Goal: Task Accomplishment & Management: Use online tool/utility

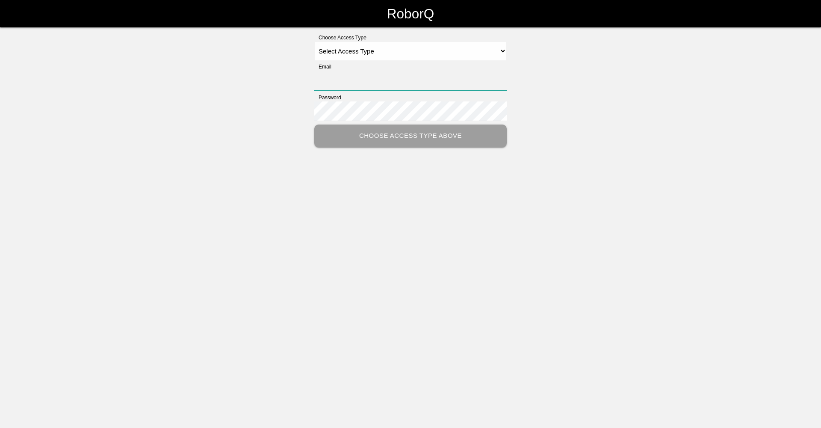
type input "[EMAIL_ADDRESS][DOMAIN_NAME]"
click at [502, 56] on select "Select Access Type Admin Customer Supervisor Worker" at bounding box center [410, 50] width 192 height 19
select select "Worker"
click at [314, 41] on select "Select Access Type Admin Customer Supervisor Worker" at bounding box center [410, 50] width 192 height 19
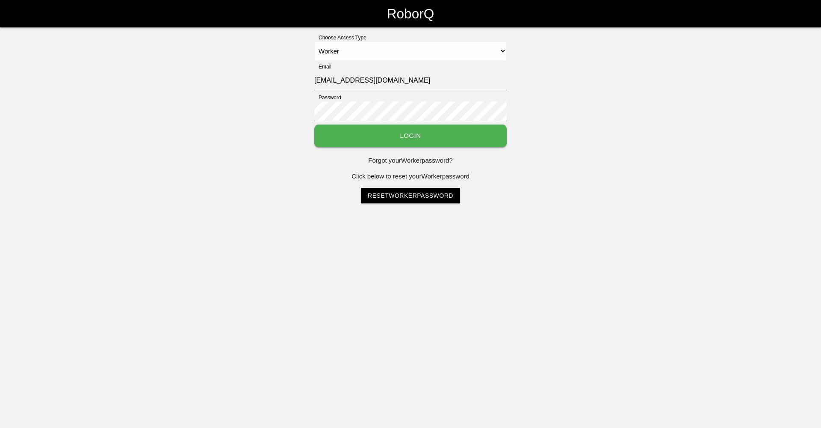
click at [422, 134] on button "Login" at bounding box center [410, 135] width 192 height 23
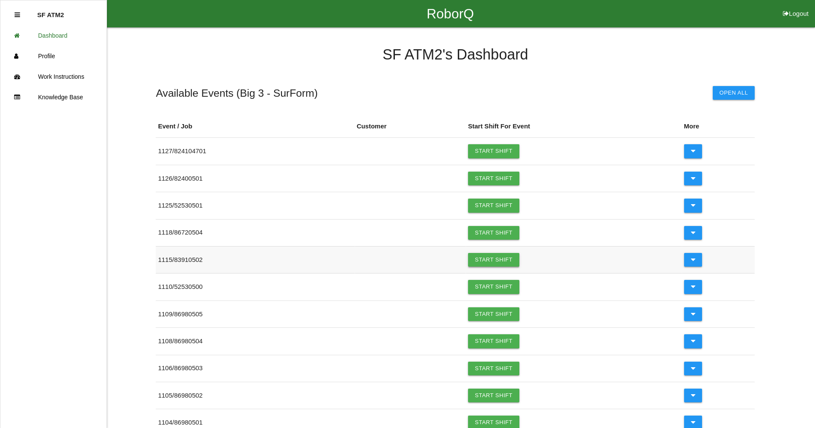
click at [497, 263] on link "Start Shift" at bounding box center [493, 260] width 51 height 14
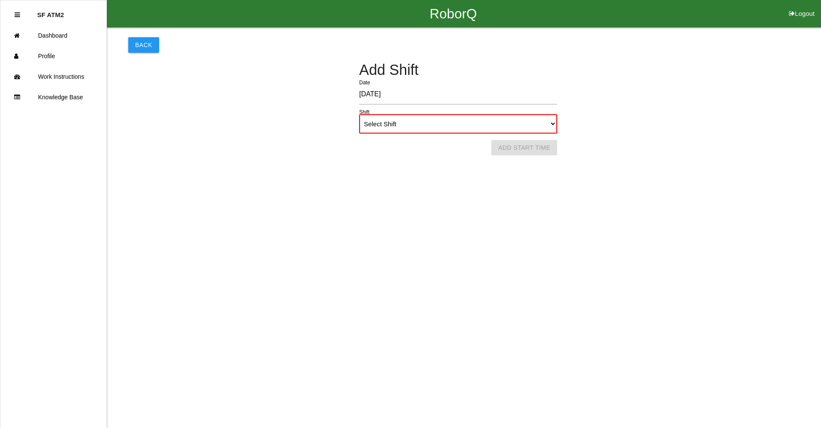
click at [552, 127] on select "Select Shift 1st Shift 2nd Shift 3rd Shift 4th Shift" at bounding box center [458, 123] width 198 height 19
select select "1"
click at [359, 114] on select "Select Shift 1st Shift 2nd Shift 3rd Shift 4th Shift" at bounding box center [458, 123] width 198 height 19
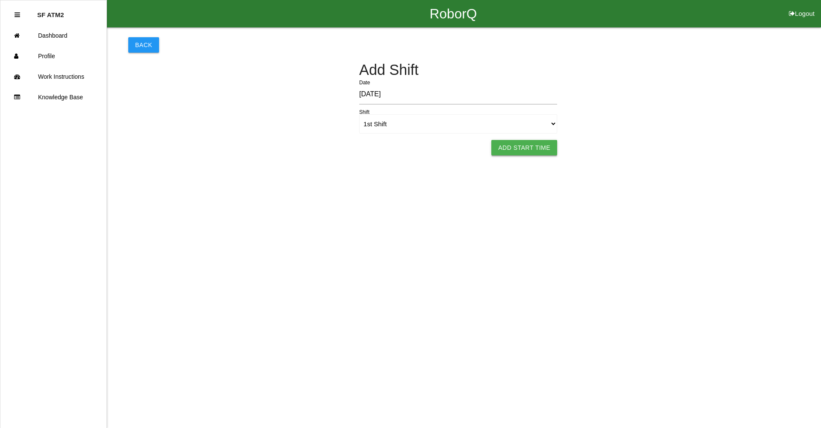
click at [553, 145] on button "Add Start Time" at bounding box center [524, 147] width 66 height 15
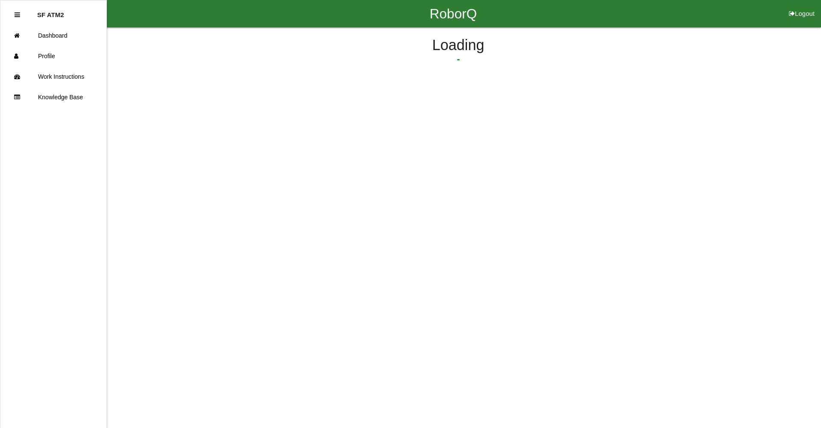
select select "6"
select select "31"
click at [557, 133] on button "Submit Start Time" at bounding box center [570, 133] width 76 height 15
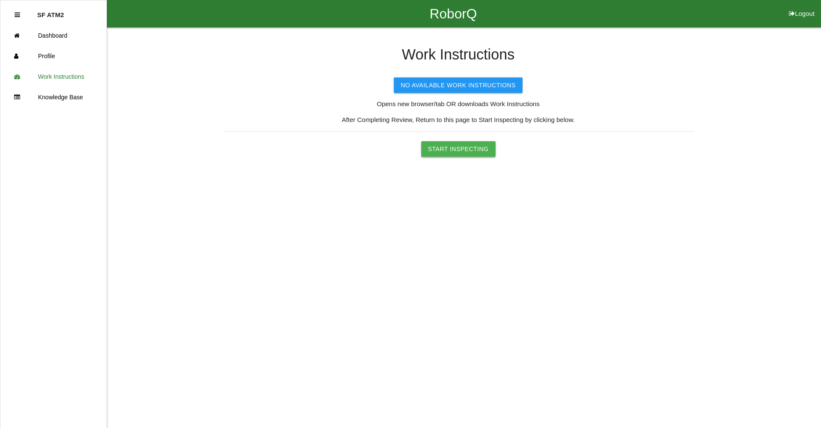
click at [471, 148] on button "Start Inspecting" at bounding box center [458, 148] width 74 height 15
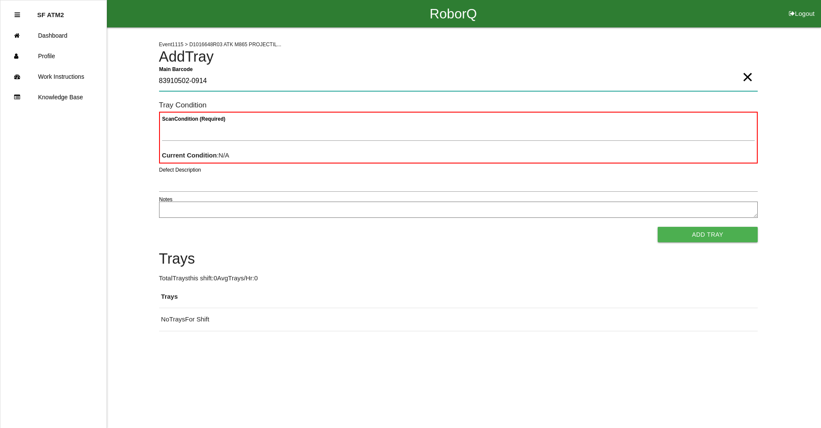
type Barcode "83910502-0914"
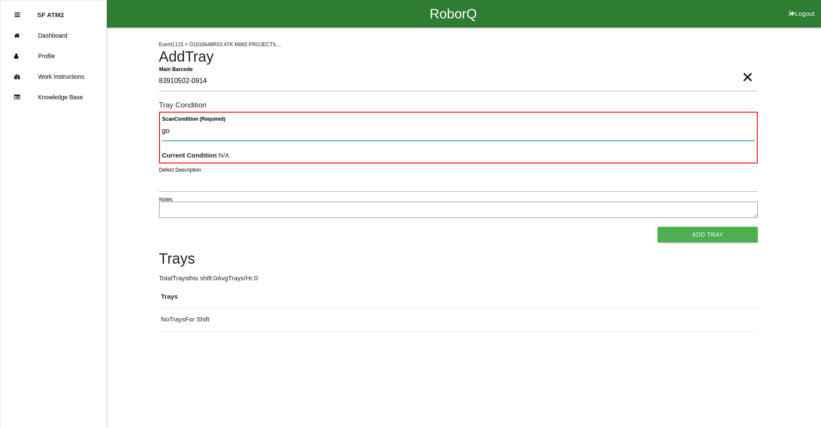
type Condition "goo"
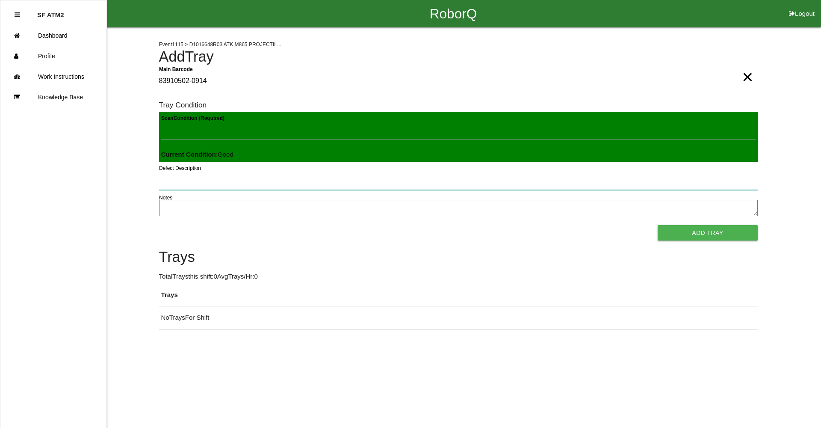
click at [658, 225] on button "Add Tray" at bounding box center [708, 232] width 100 height 15
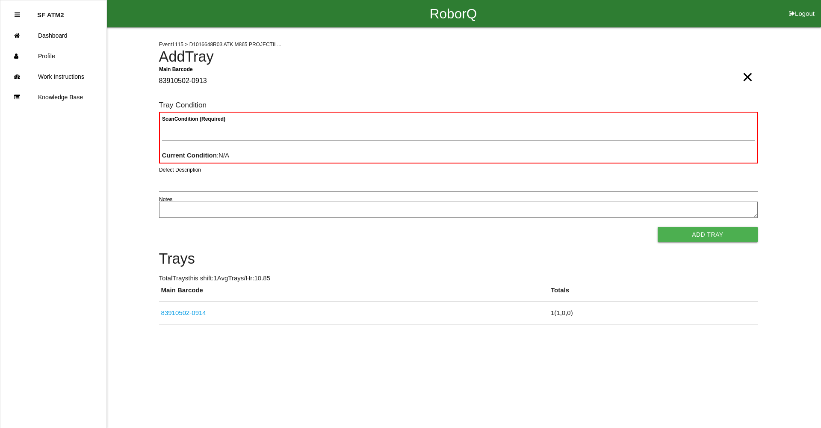
type Barcode "83910502-0913"
type Condition "goo"
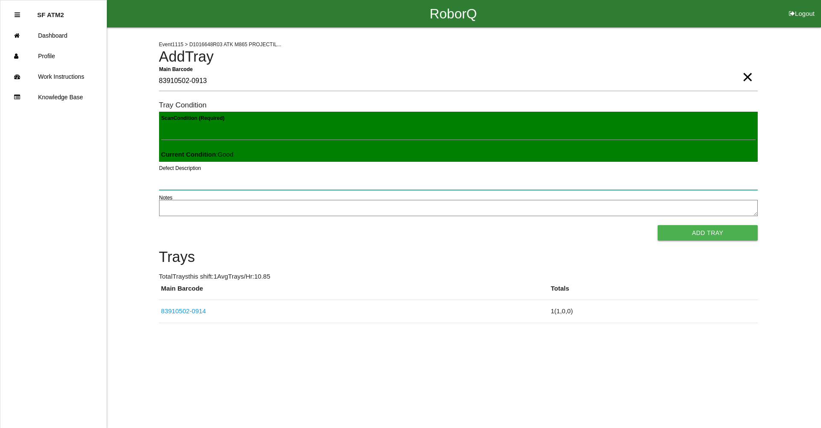
click at [658, 225] on button "Add Tray" at bounding box center [708, 232] width 100 height 15
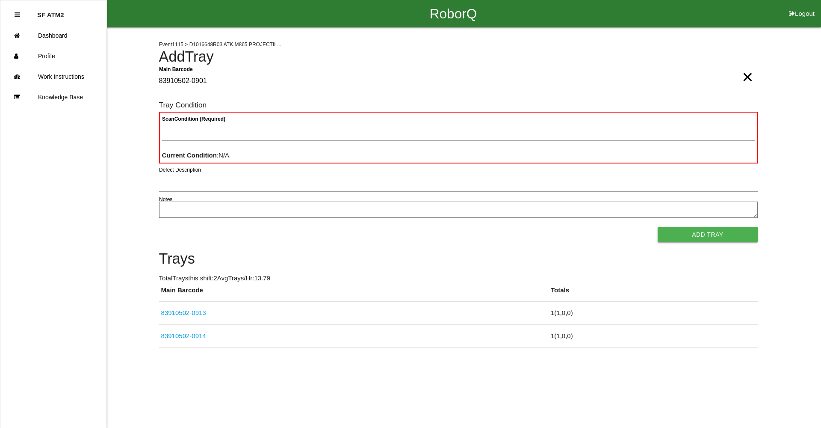
type Barcode "83910502-0901"
type Condition "goo"
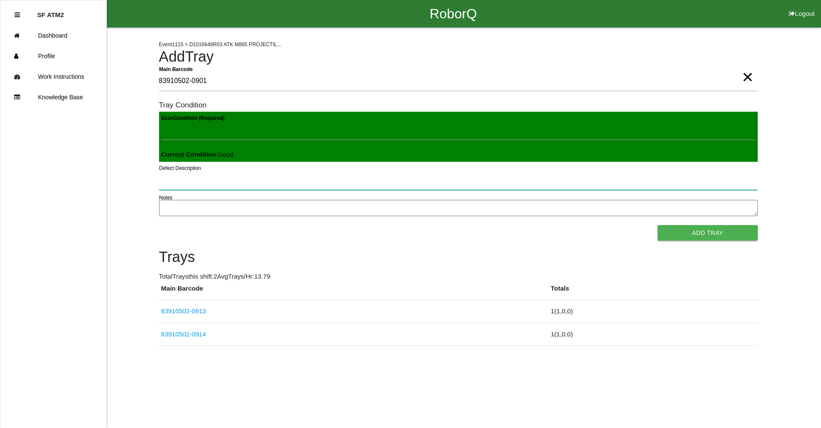
click at [658, 225] on button "Add Tray" at bounding box center [708, 232] width 100 height 15
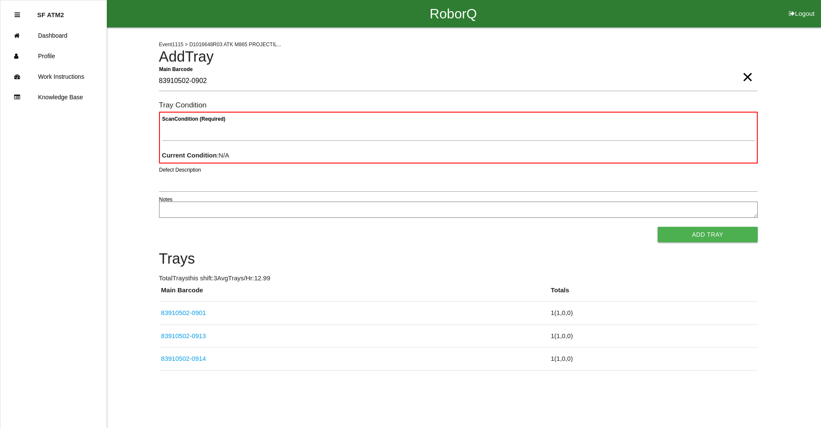
type Barcode "83910502-0902"
type Condition "goo"
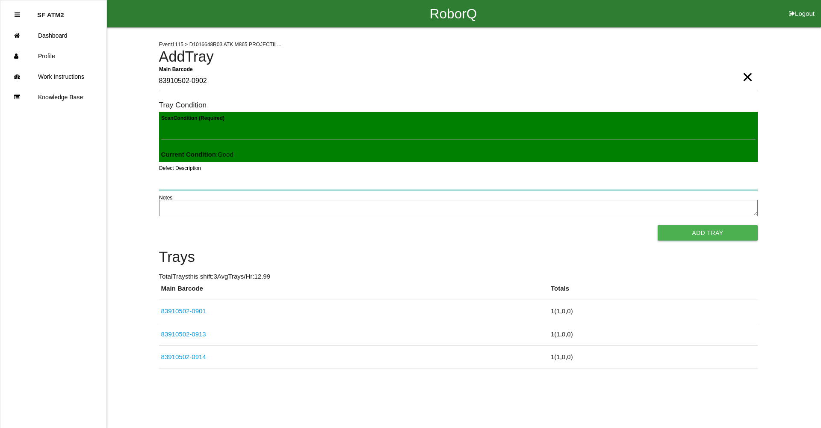
click at [658, 225] on button "Add Tray" at bounding box center [708, 232] width 100 height 15
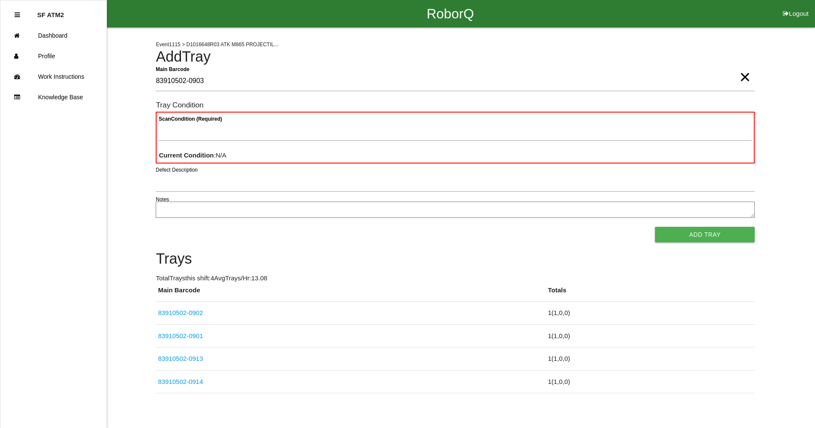
type Barcode "83910502-0903"
type Condition "goo"
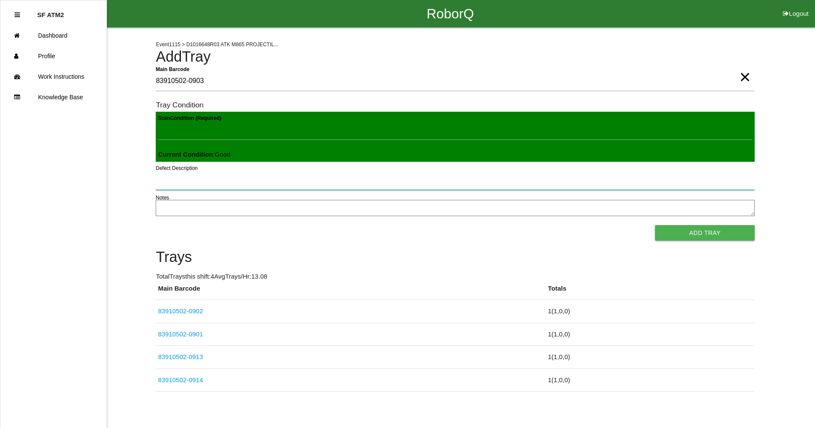
click at [655, 225] on button "Add Tray" at bounding box center [705, 232] width 100 height 15
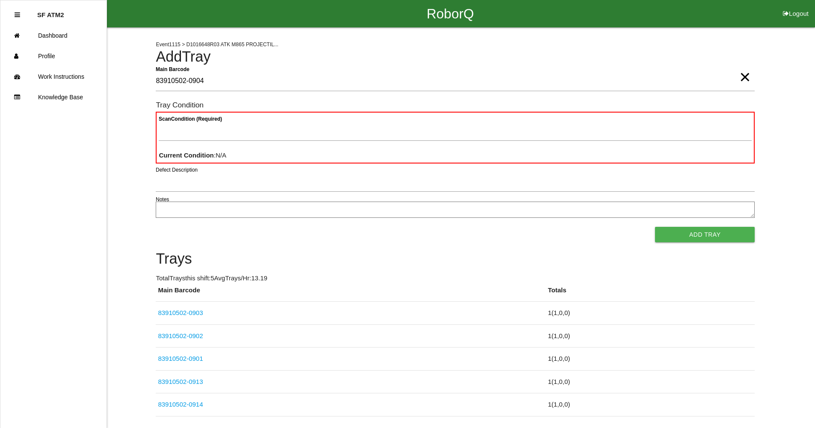
type Barcode "83910502-0904"
type Condition "goo"
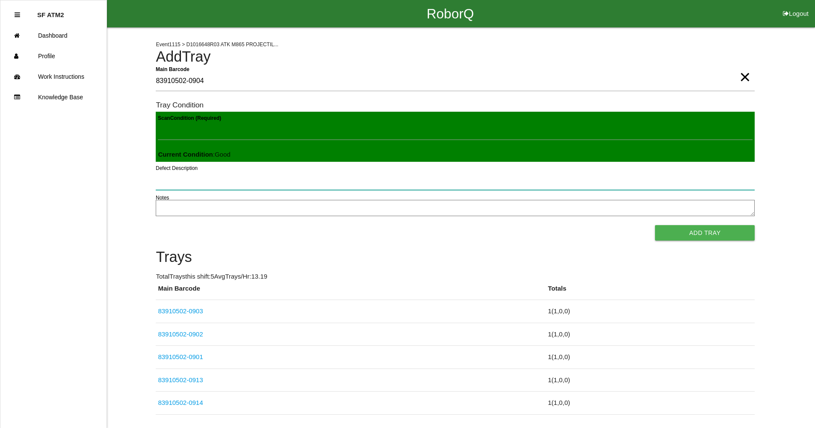
click at [655, 225] on button "Add Tray" at bounding box center [705, 232] width 100 height 15
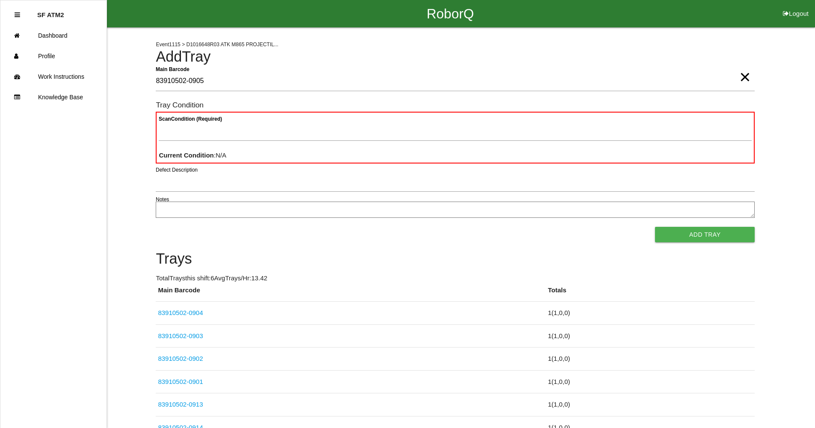
type Barcode "83910502-0905"
type Condition "goo"
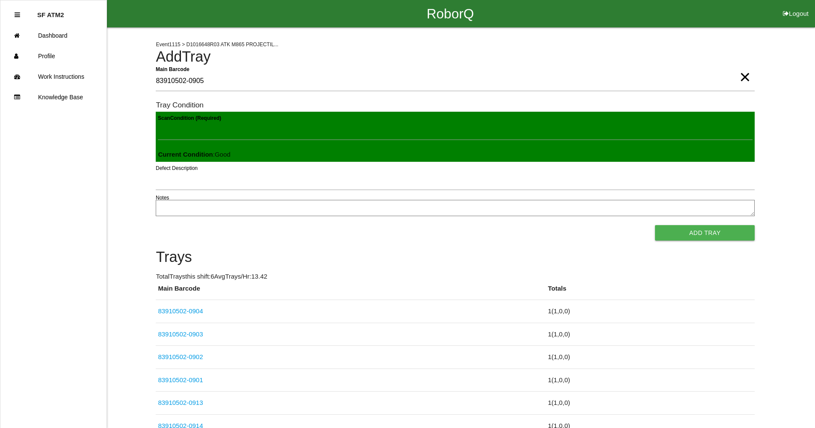
click at [655, 225] on button "Add Tray" at bounding box center [705, 232] width 100 height 15
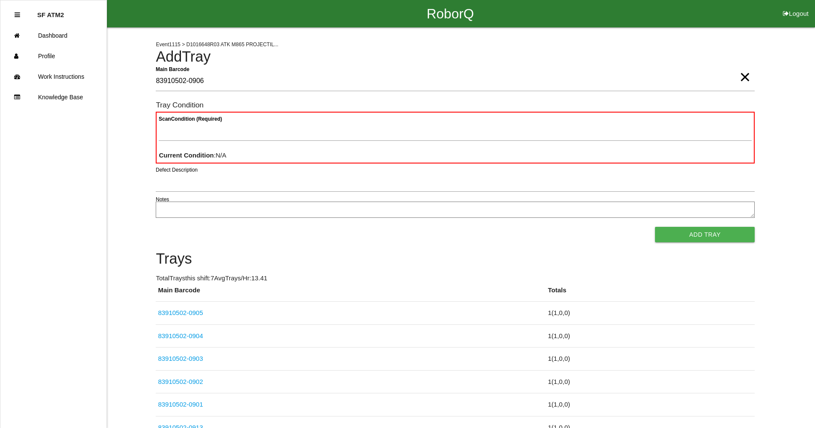
type Barcode "83910502-0906"
type Condition "goo"
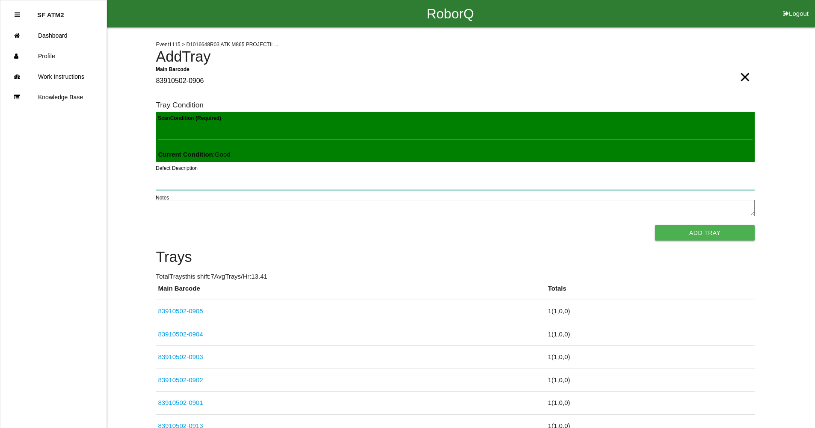
click at [655, 225] on button "Add Tray" at bounding box center [705, 232] width 100 height 15
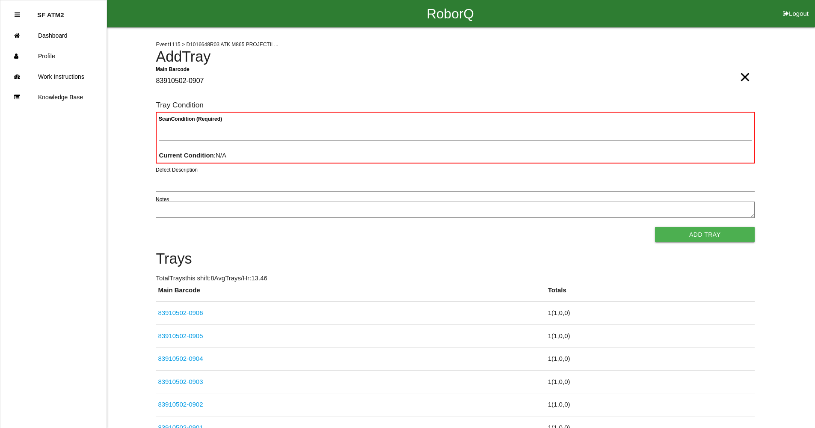
type Barcode "83910502-0907"
type Condition "goo"
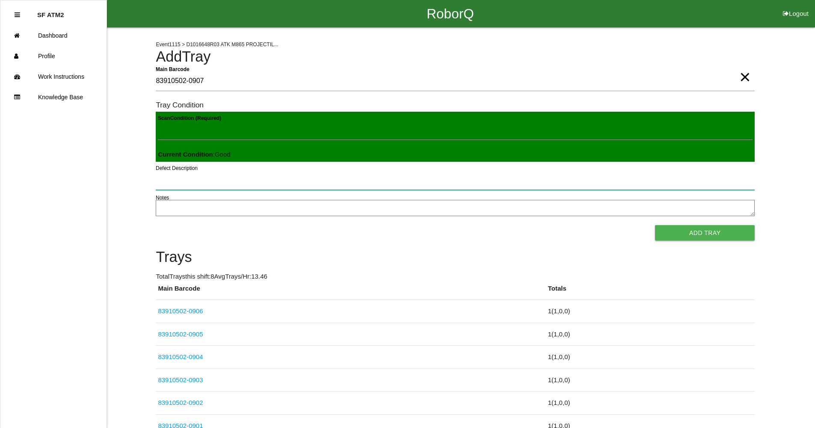
click at [655, 225] on button "Add Tray" at bounding box center [705, 232] width 100 height 15
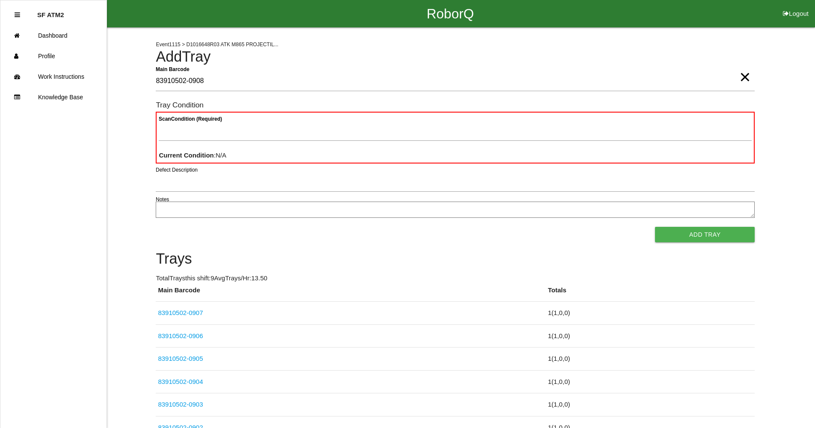
type Barcode "83910502-0908"
type Condition "goo"
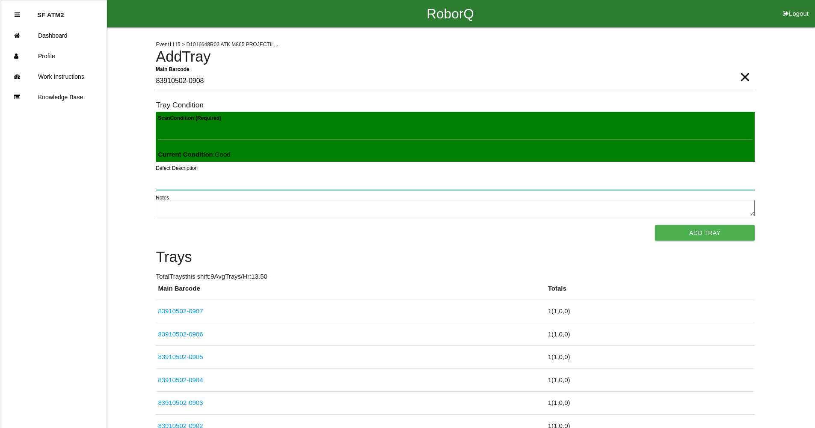
click at [655, 225] on button "Add Tray" at bounding box center [705, 232] width 100 height 15
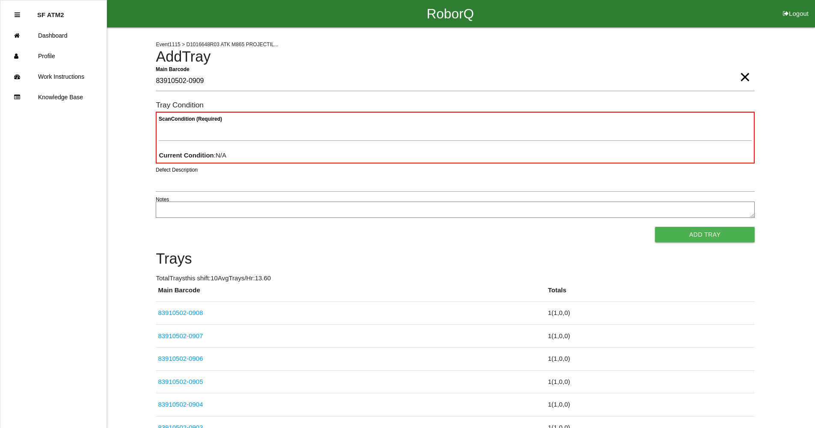
type Barcode "83910502-0909"
type Condition "goo"
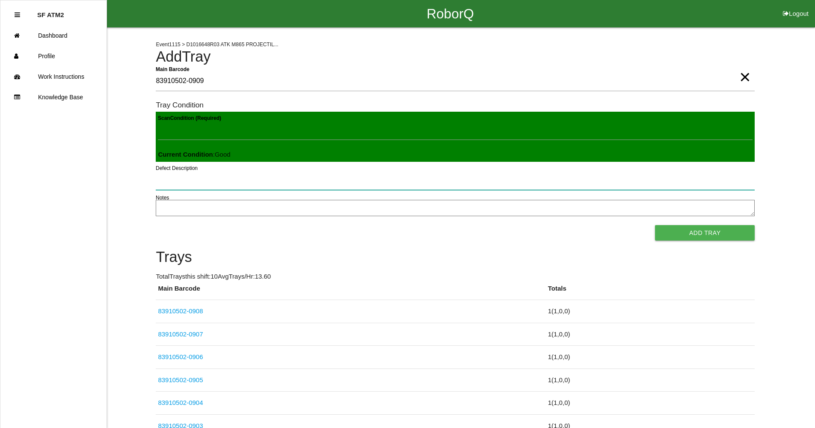
click at [655, 225] on button "Add Tray" at bounding box center [705, 232] width 100 height 15
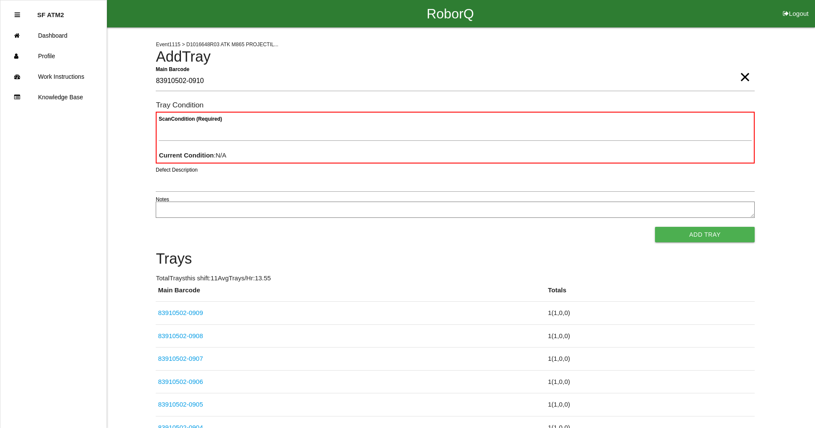
type Barcode "83910502-0910"
type Condition "goo"
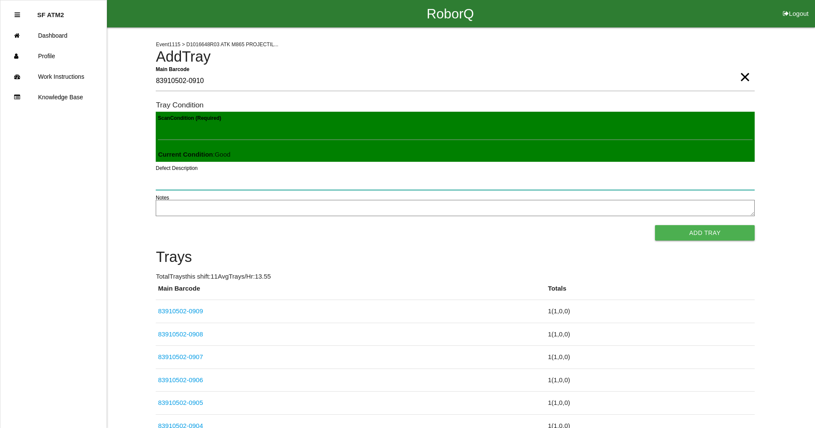
click at [655, 225] on button "Add Tray" at bounding box center [705, 232] width 100 height 15
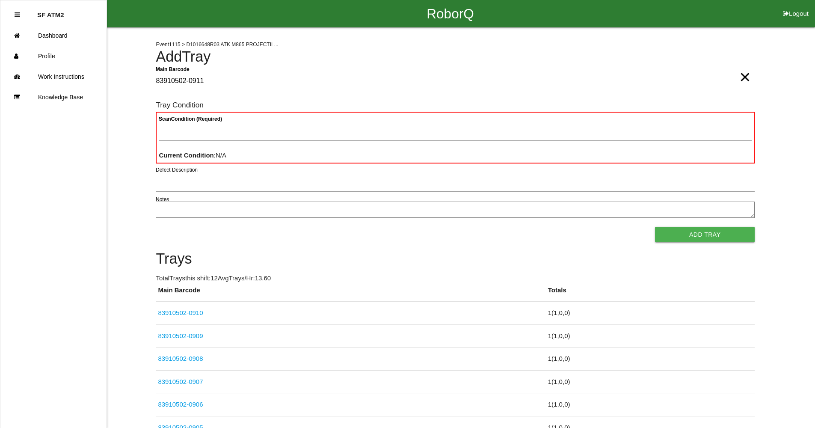
type Barcode "83910502-0911"
type Condition "goo"
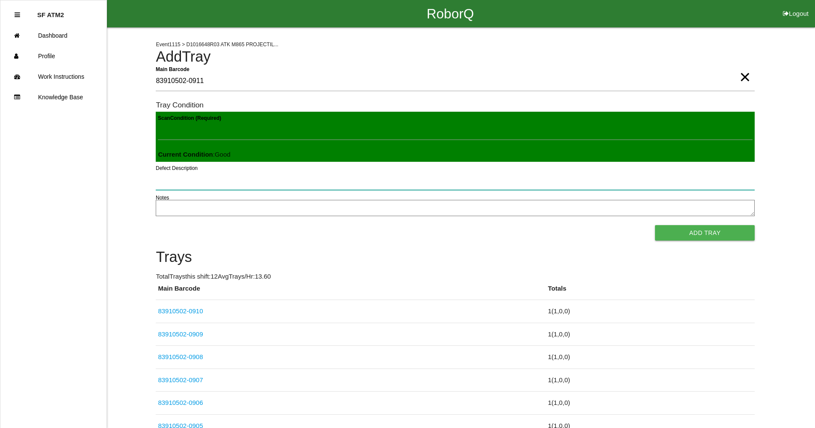
click at [655, 225] on button "Add Tray" at bounding box center [705, 232] width 100 height 15
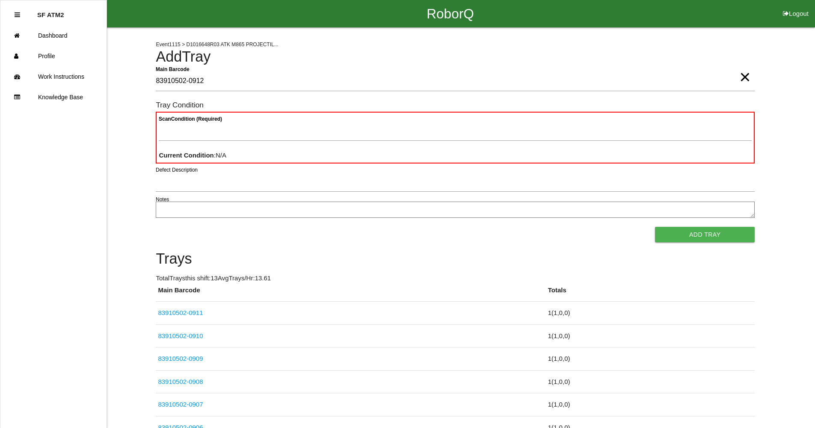
type Barcode "83910502-0912"
type Condition "goo"
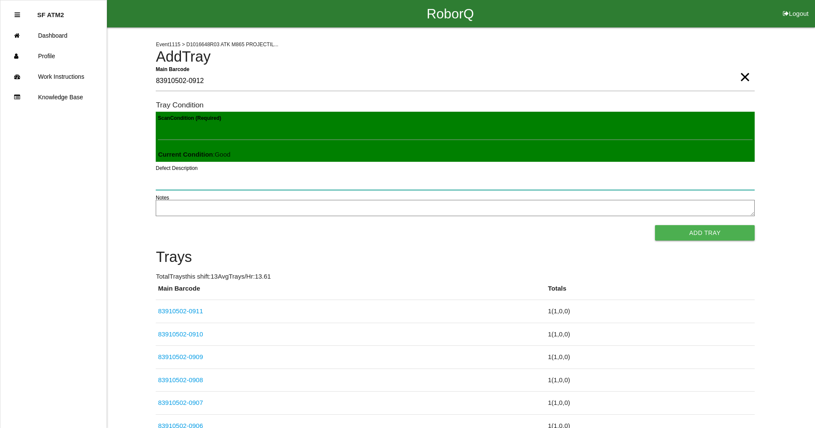
click at [655, 225] on button "Add Tray" at bounding box center [705, 232] width 100 height 15
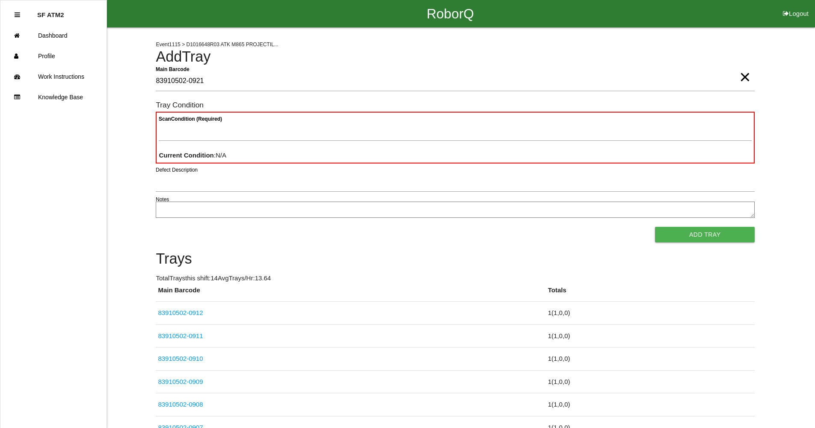
type Barcode "83910502-0921"
type Condition "goo"
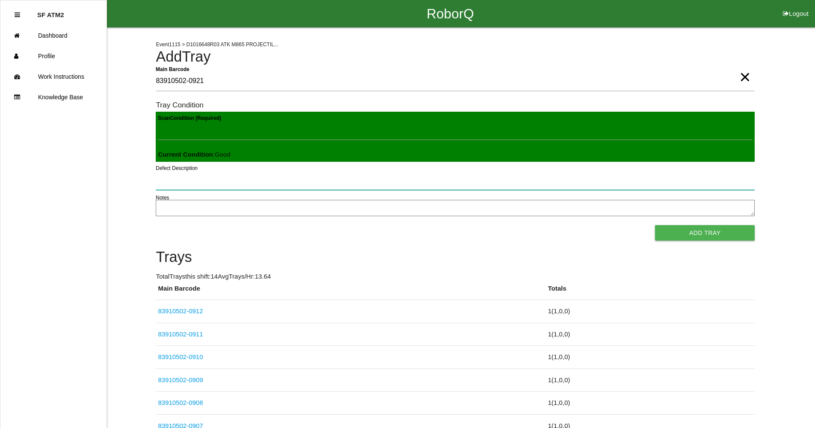
click at [655, 225] on button "Add Tray" at bounding box center [705, 232] width 100 height 15
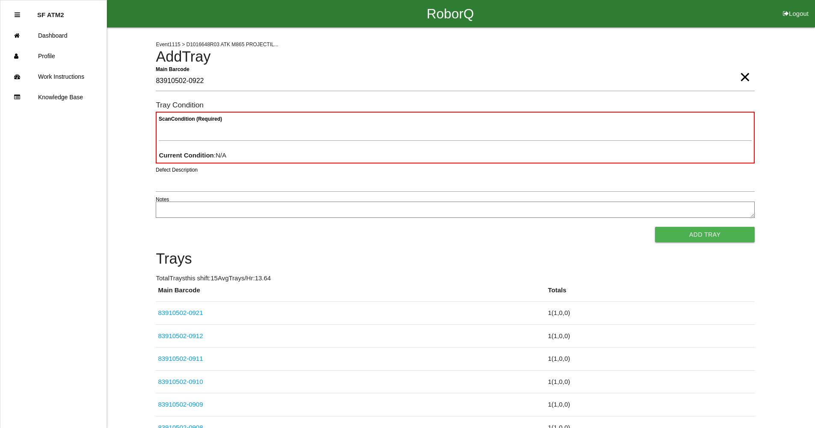
type Barcode "83910502-0922"
type Condition "goo"
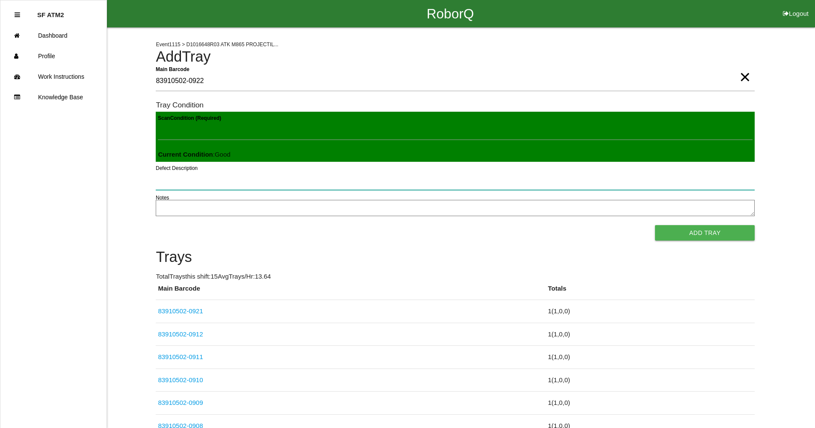
click at [655, 225] on button "Add Tray" at bounding box center [705, 232] width 100 height 15
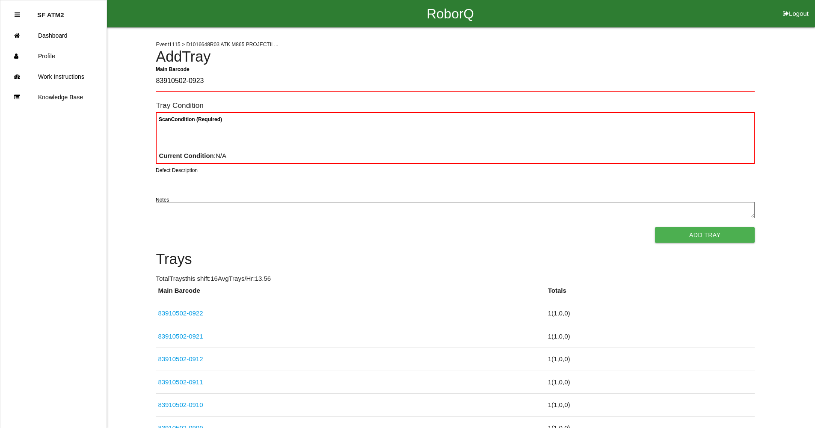
type Barcode "83910502-0923"
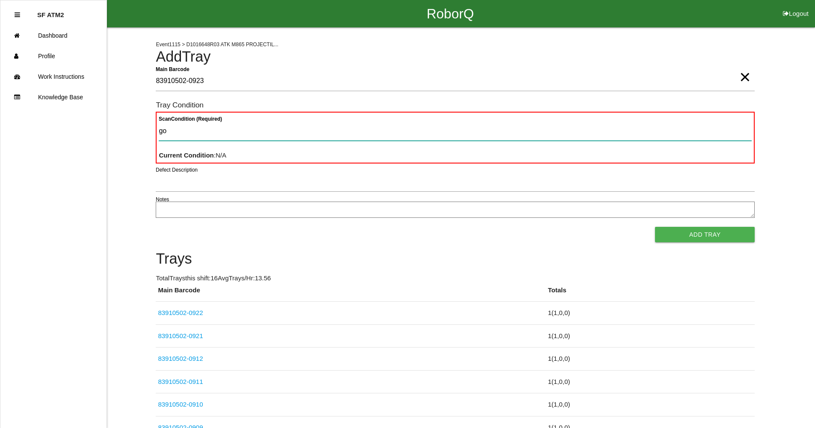
type Condition "goo"
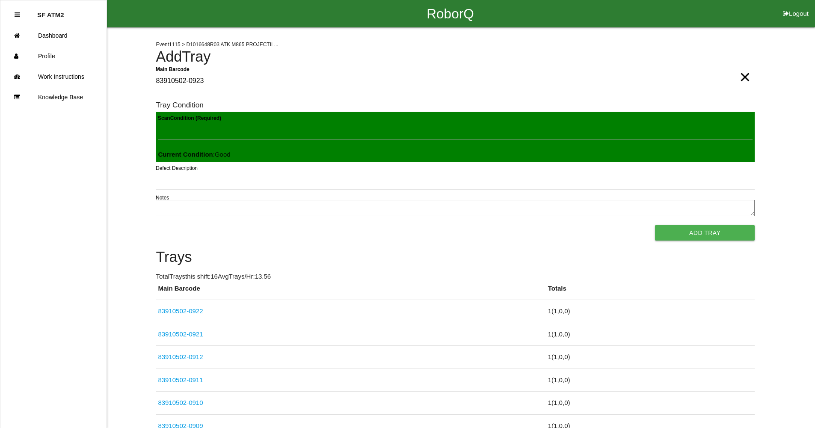
click at [655, 225] on button "Add Tray" at bounding box center [705, 232] width 100 height 15
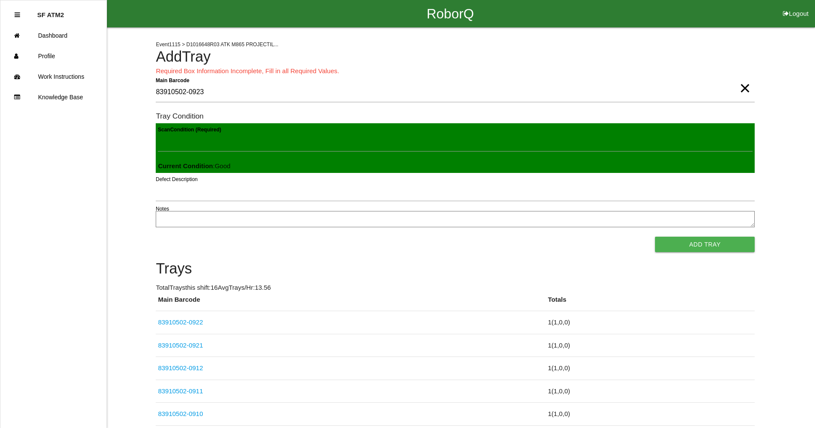
click at [748, 88] on span "×" at bounding box center [744, 79] width 11 height 17
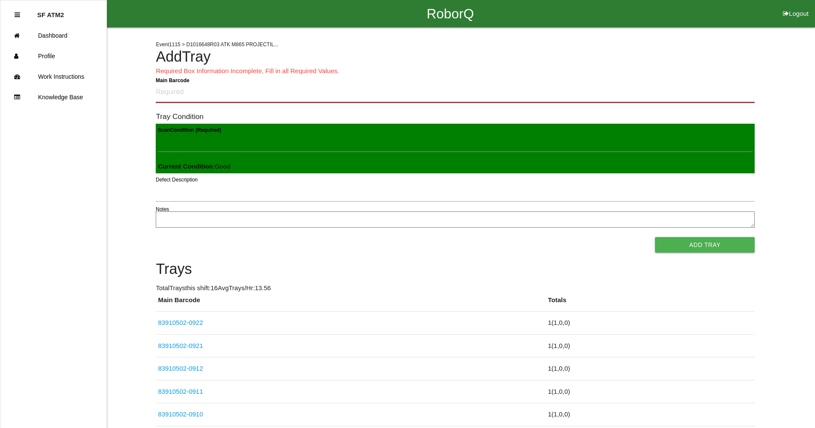
click at [748, 89] on Barcode "Main Barcode" at bounding box center [455, 93] width 599 height 20
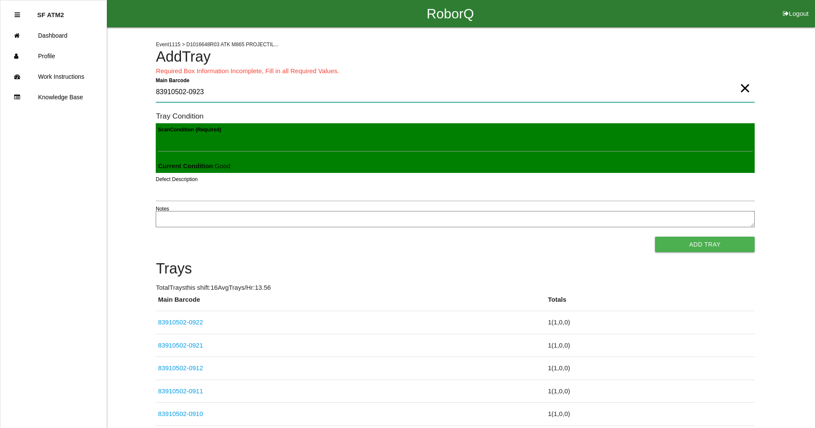
type Barcode "83910502-0923"
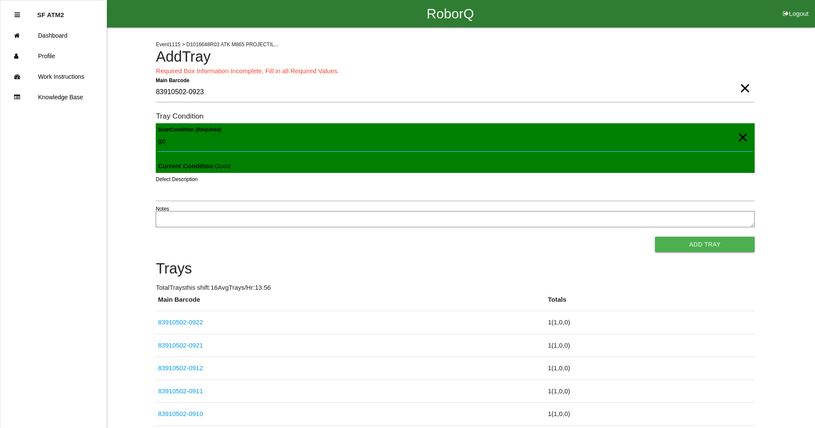
type Condition "goo"
click at [655, 237] on button "Add Tray" at bounding box center [705, 244] width 100 height 15
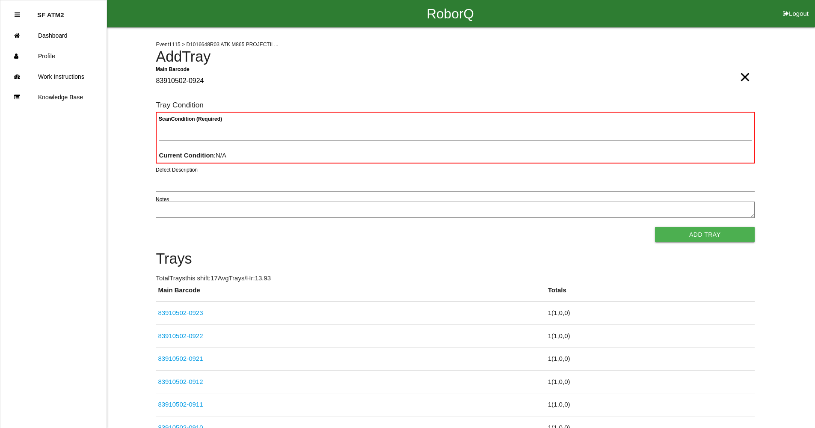
type Barcode "83910502-0924"
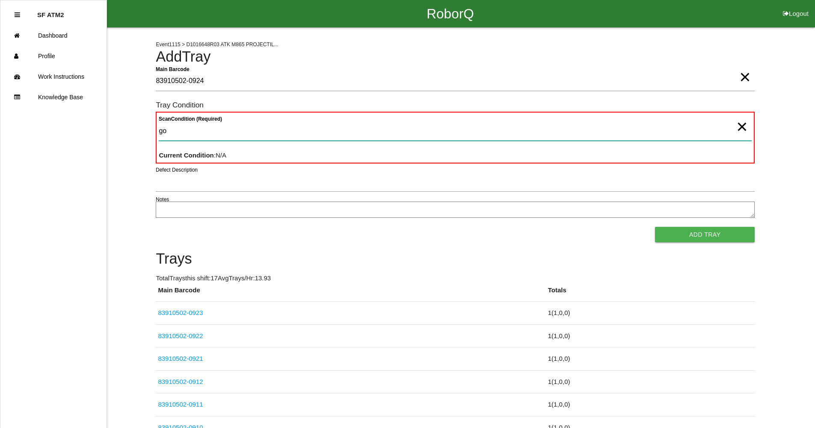
type Condition "goo"
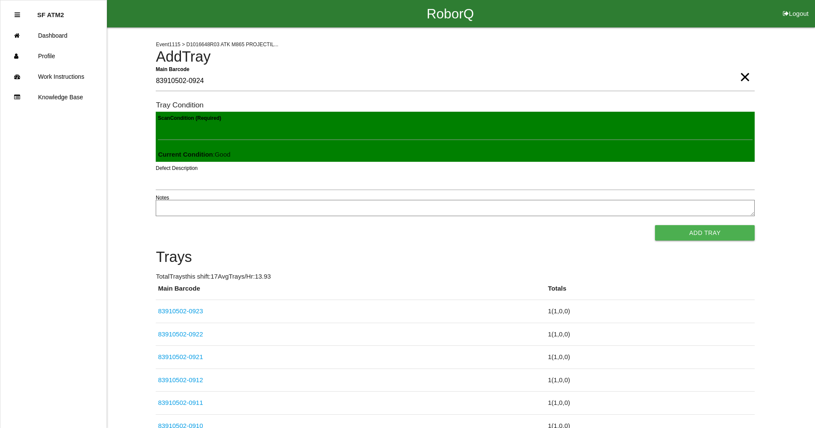
click at [655, 225] on button "Add Tray" at bounding box center [705, 232] width 100 height 15
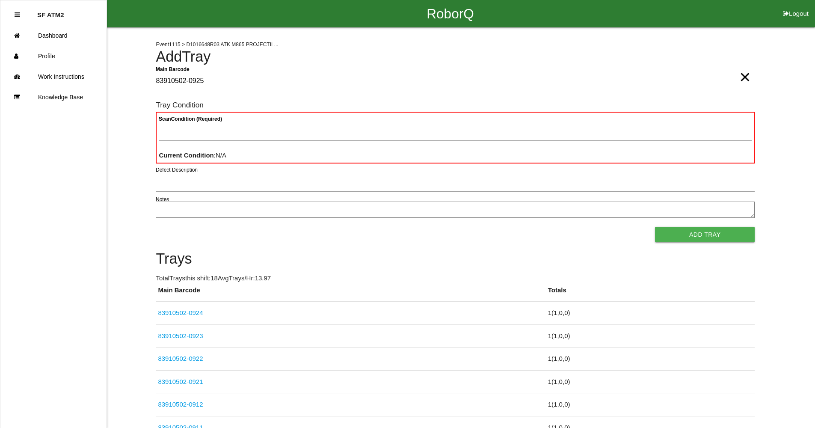
type Barcode "83910502-0925"
type Condition "goo"
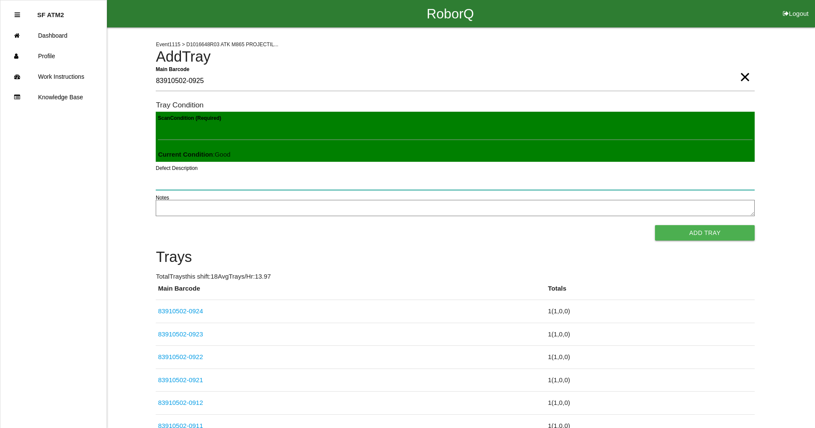
click at [655, 225] on button "Add Tray" at bounding box center [705, 232] width 100 height 15
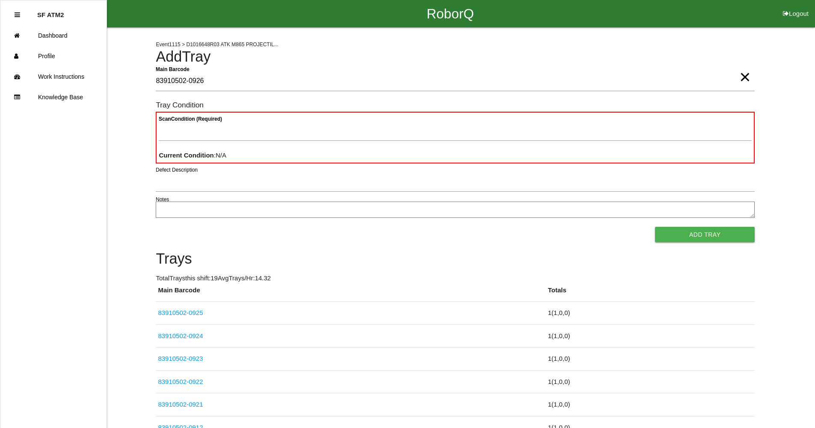
type Barcode "83910502-0926"
type Condition "goo"
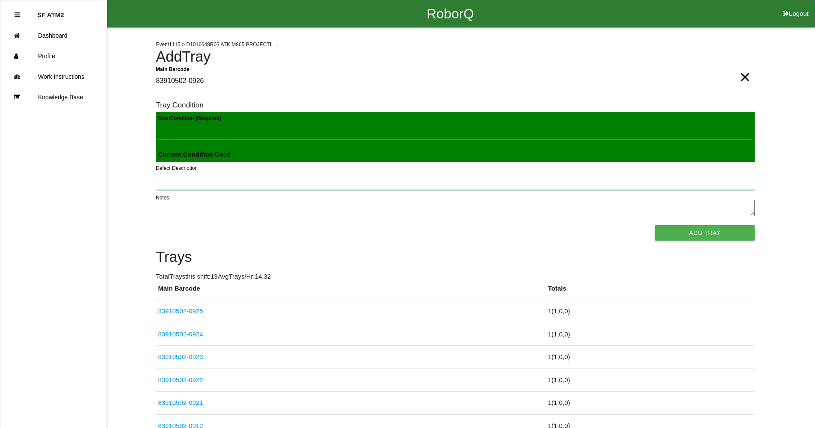
click at [655, 225] on button "Add Tray" at bounding box center [705, 232] width 100 height 15
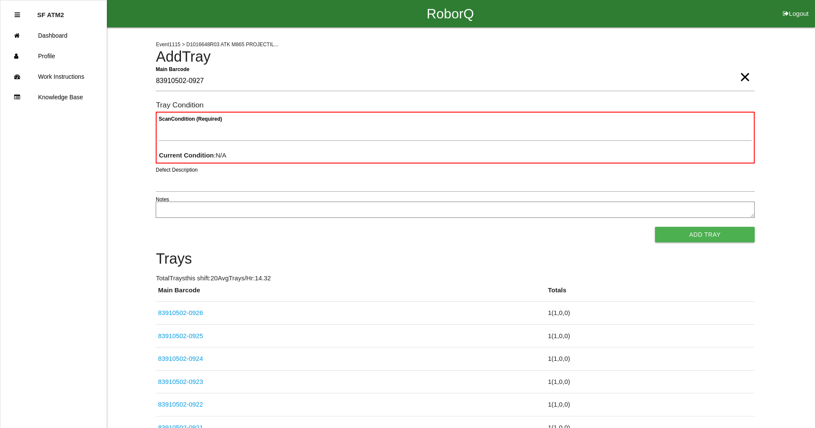
type Barcode "83910502-0927"
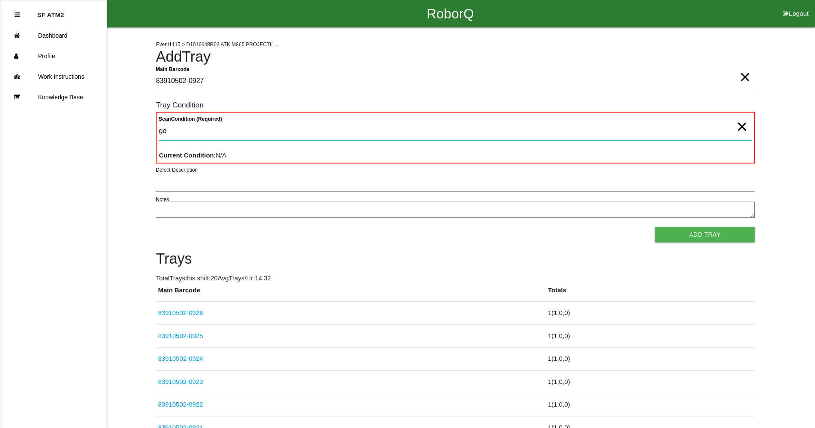
type Condition "goo"
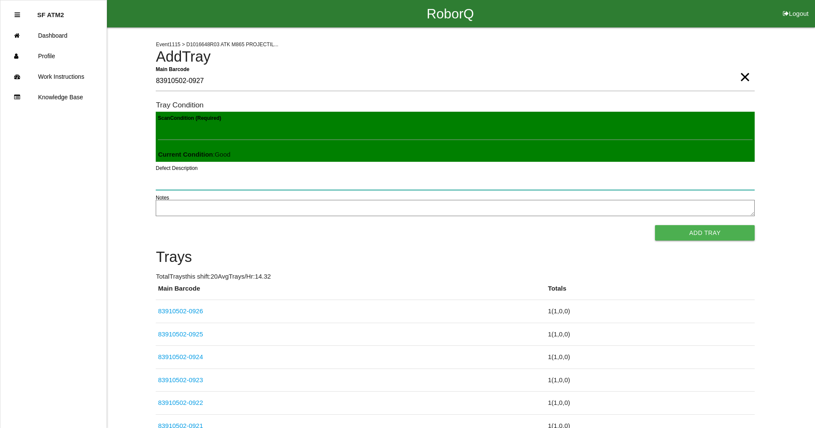
click at [655, 225] on button "Add Tray" at bounding box center [705, 232] width 100 height 15
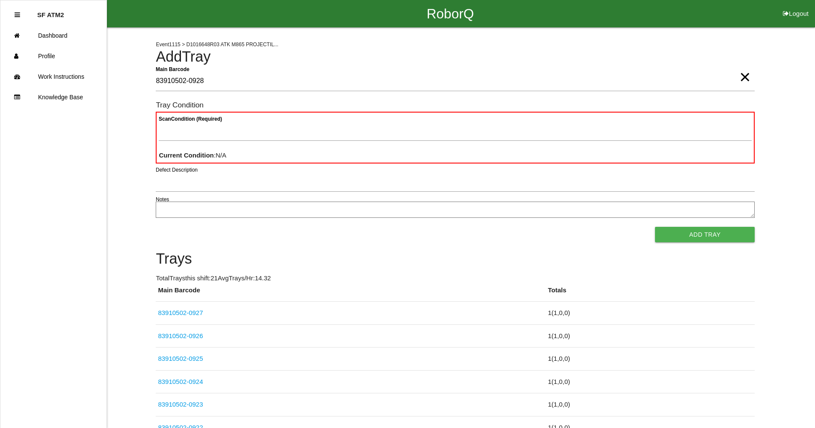
type Barcode "83910502-0928"
type Condition "goo"
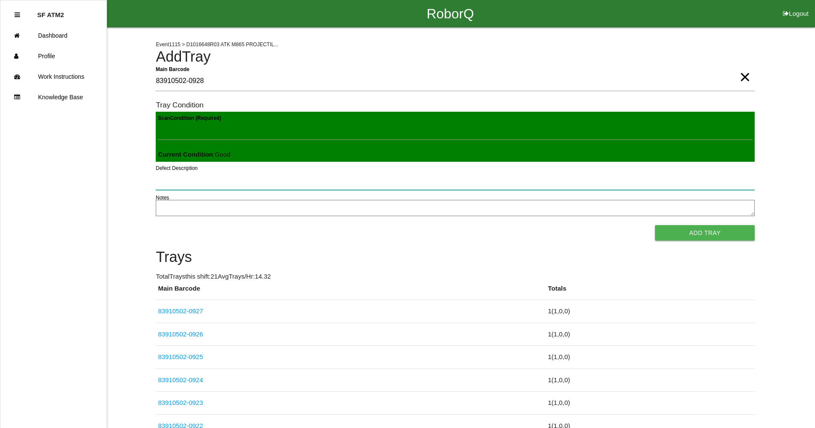
click at [655, 225] on button "Add Tray" at bounding box center [705, 232] width 100 height 15
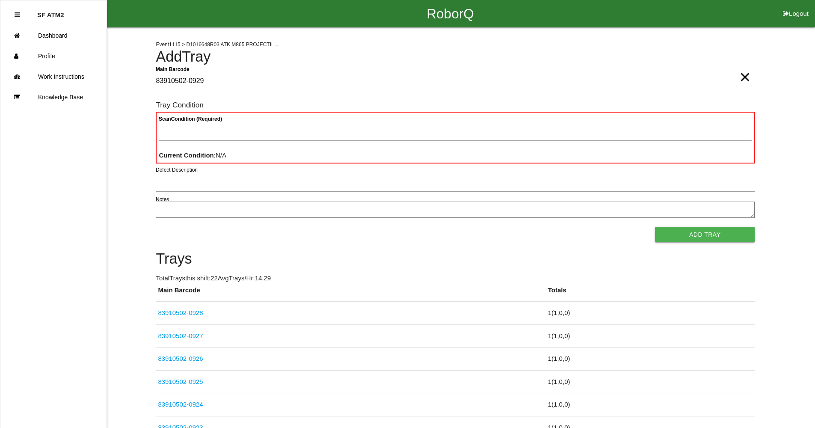
type Barcode "83910502-0929"
type Condition "goo"
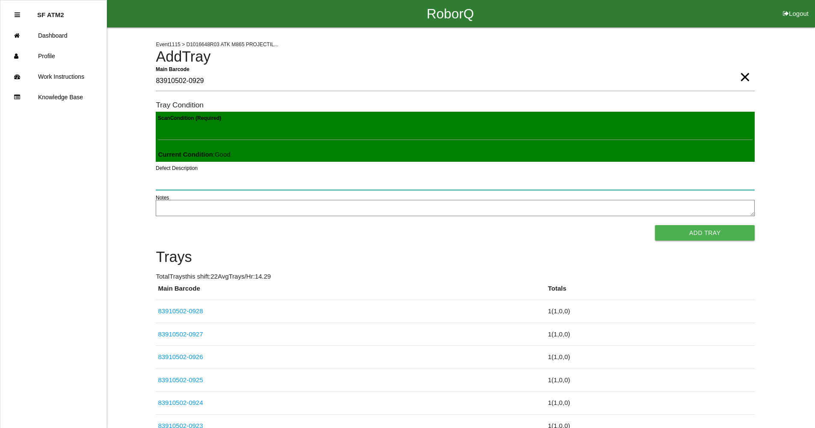
click at [655, 225] on button "Add Tray" at bounding box center [705, 232] width 100 height 15
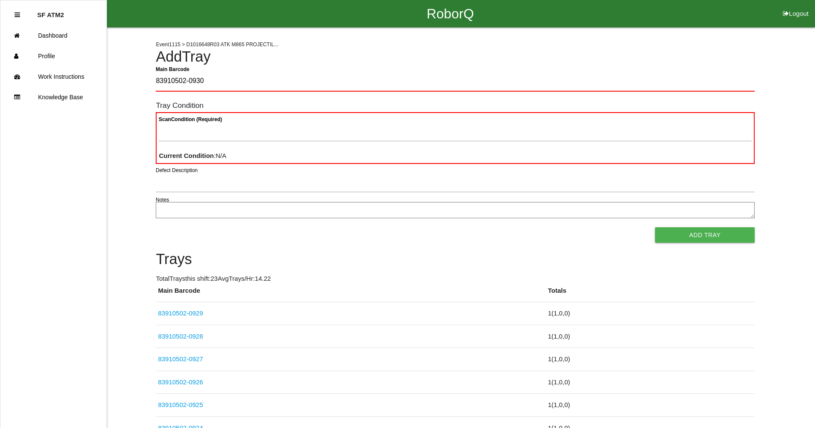
type Barcode "83910502-0930"
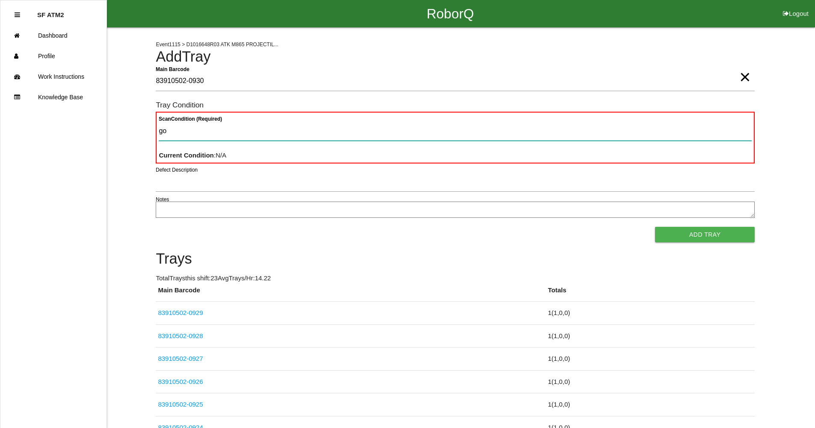
type Condition "goo"
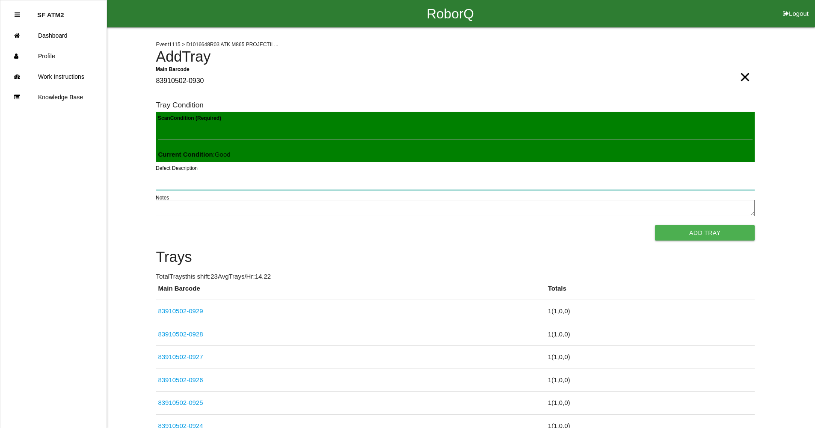
click at [655, 225] on button "Add Tray" at bounding box center [705, 232] width 100 height 15
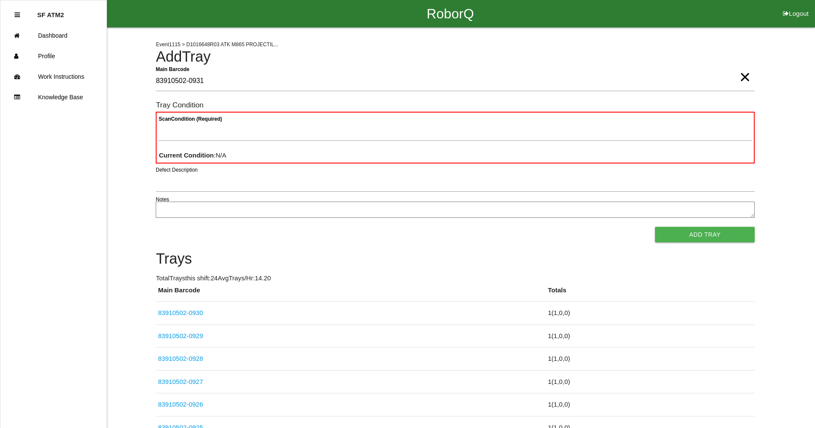
type Barcode "83910502-0931"
type Condition "goo"
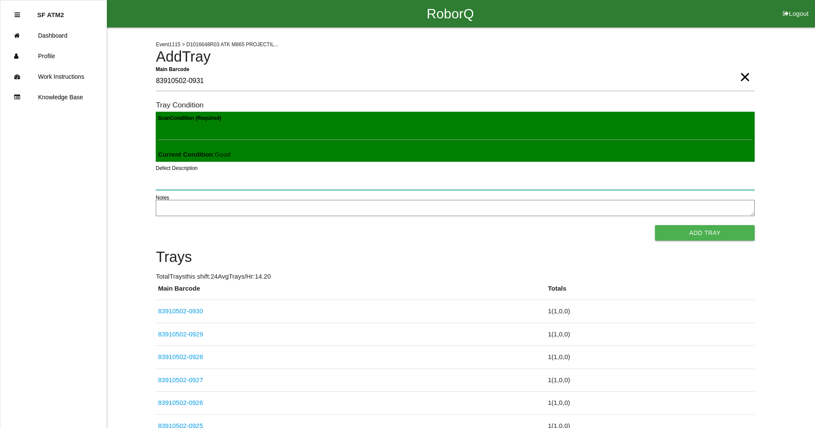
click at [655, 225] on button "Add Tray" at bounding box center [705, 232] width 100 height 15
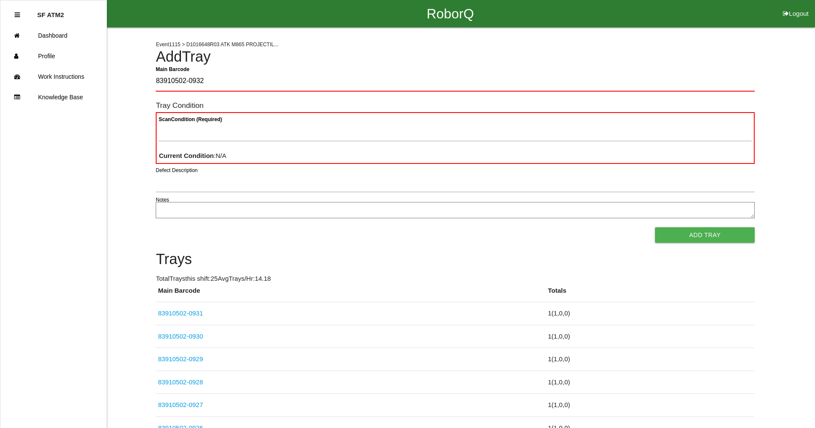
type Barcode "83910502-0932"
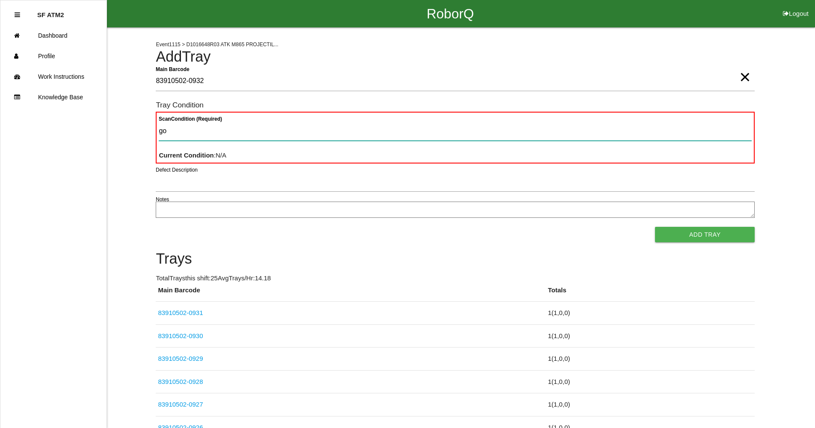
type Condition "goo"
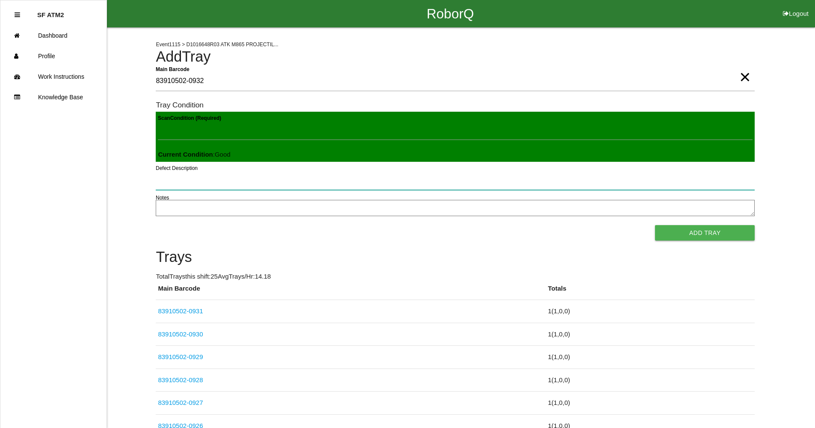
click at [655, 225] on button "Add Tray" at bounding box center [705, 232] width 100 height 15
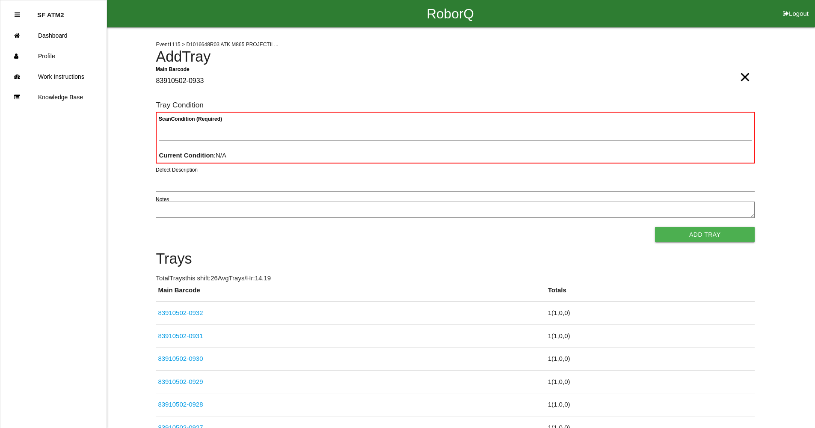
type Barcode "83910502-0933"
type Condition "goo"
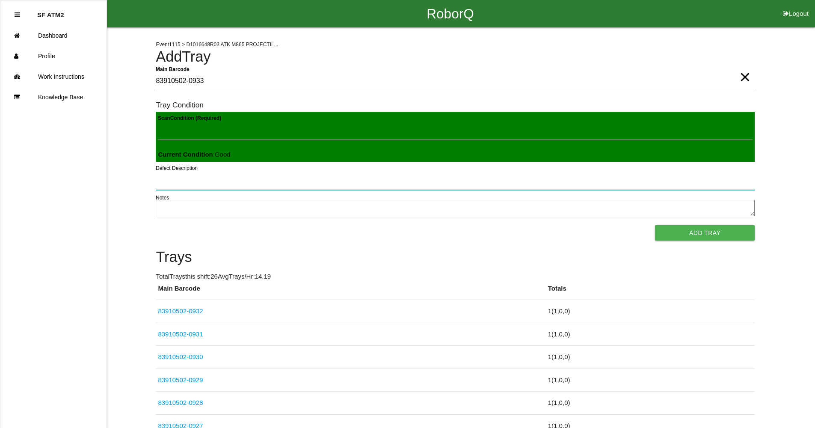
click at [655, 225] on button "Add Tray" at bounding box center [705, 232] width 100 height 15
